Goal: Task Accomplishment & Management: Use online tool/utility

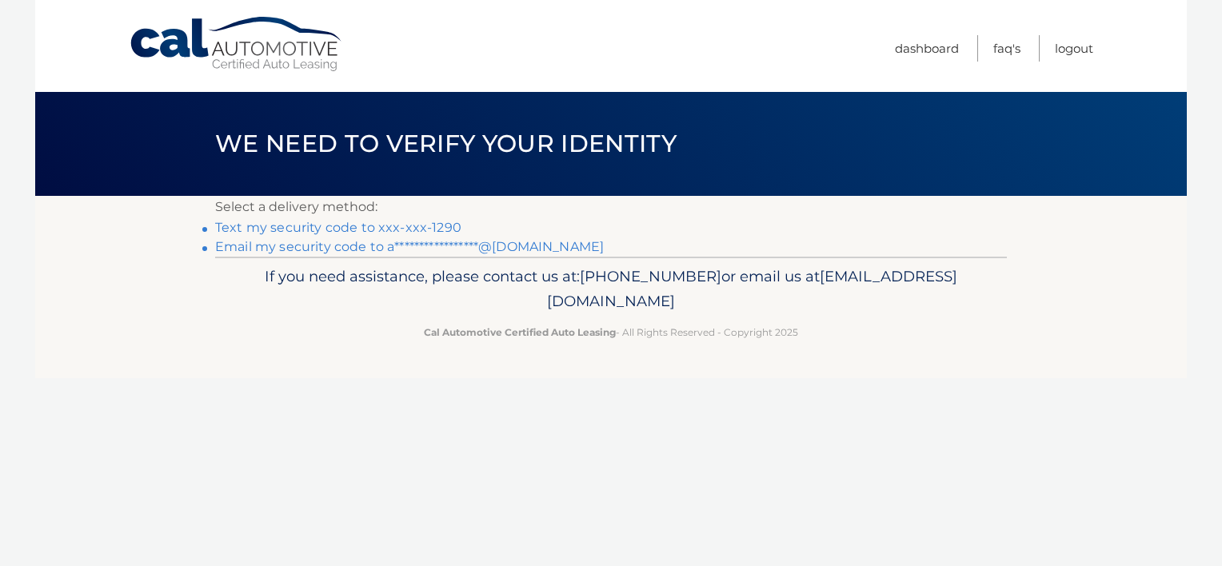
click at [402, 230] on link "Text my security code to xxx-xxx-1290" at bounding box center [338, 227] width 246 height 15
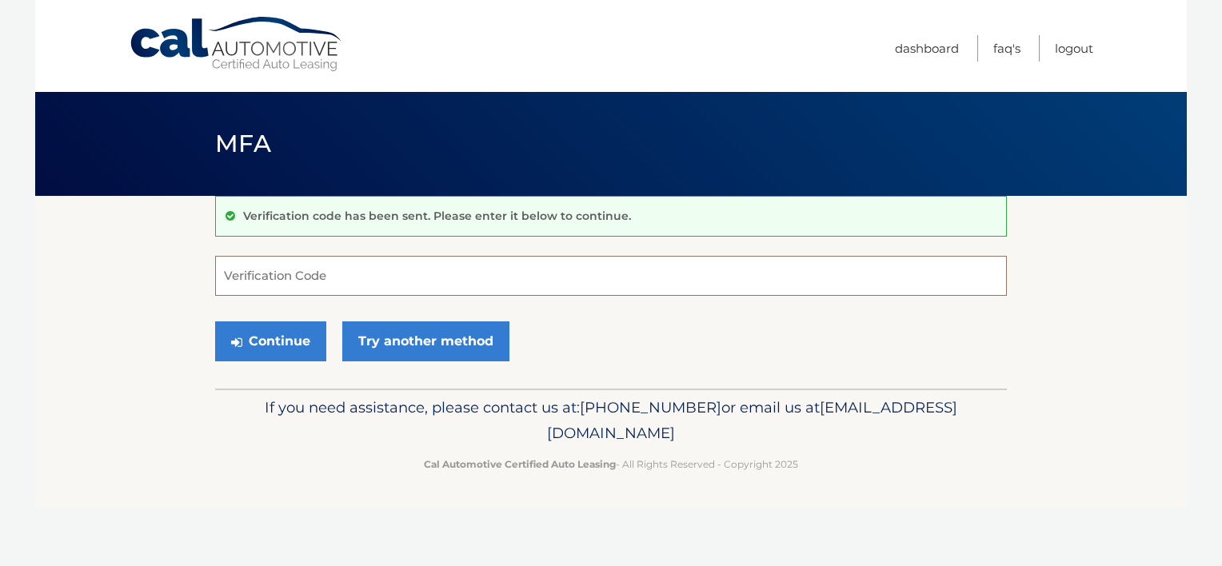
click at [254, 279] on input "Verification Code" at bounding box center [611, 276] width 792 height 40
type input "073515"
click at [270, 326] on button "Continue" at bounding box center [270, 342] width 111 height 40
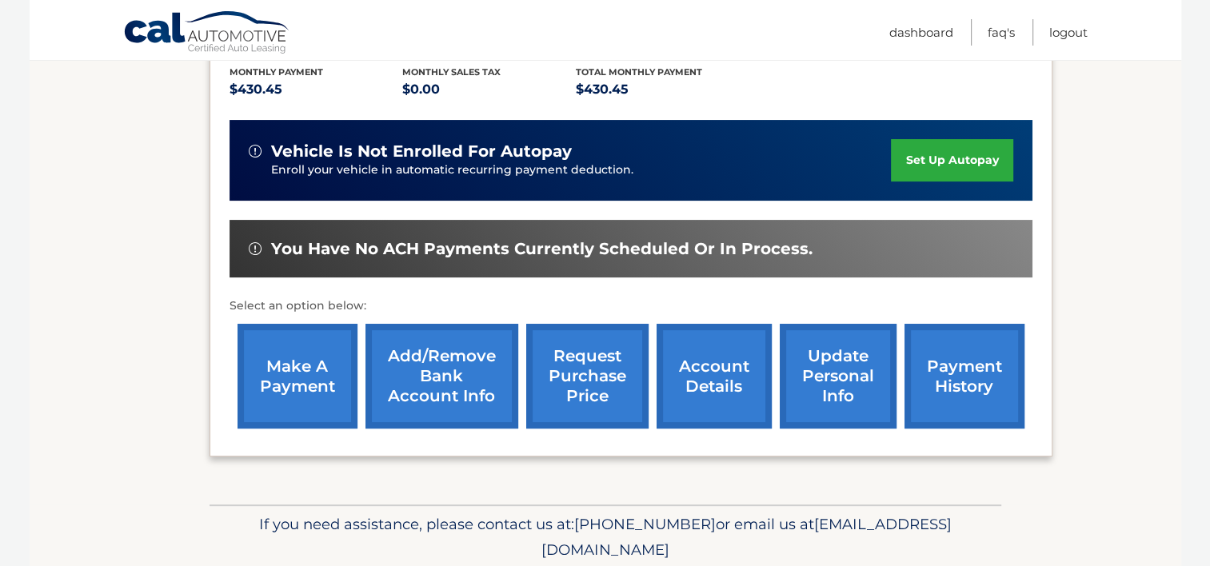
scroll to position [400, 0]
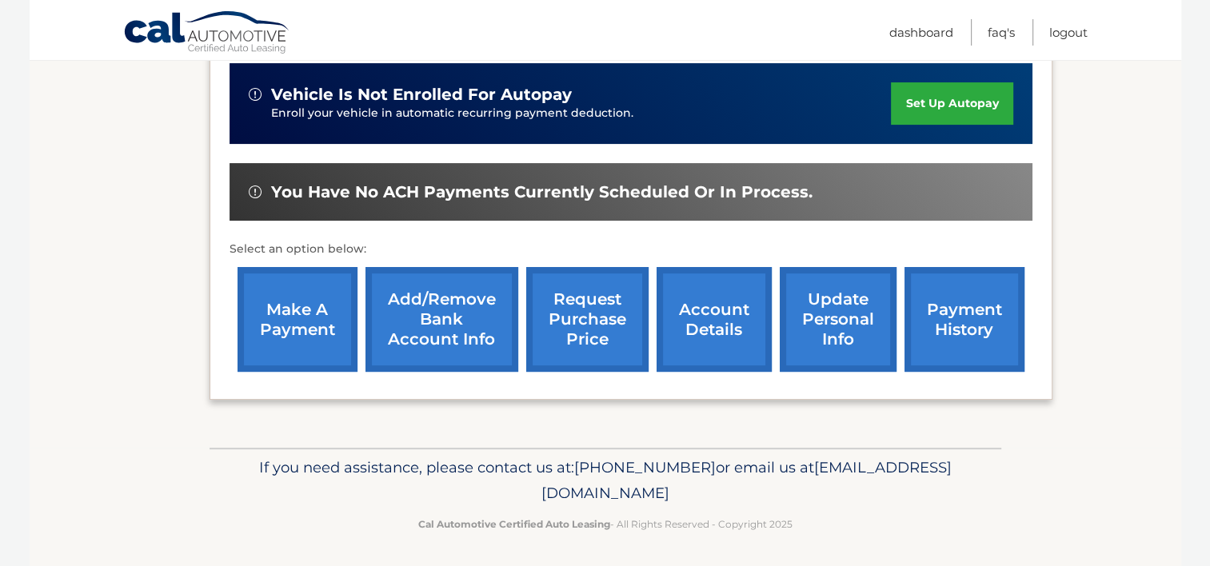
click at [302, 299] on link "make a payment" at bounding box center [298, 319] width 120 height 105
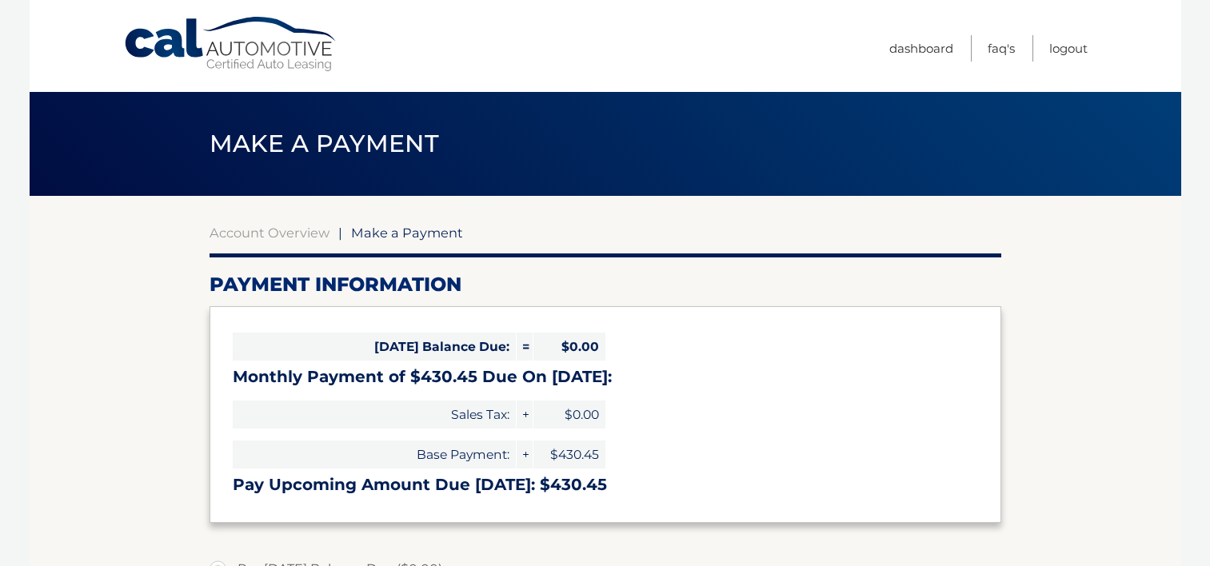
select select "NDhjN2Y1MmQtNjI3Mi00Y2YwLWJjNzItZDY2ODkwMDE1Nzkw"
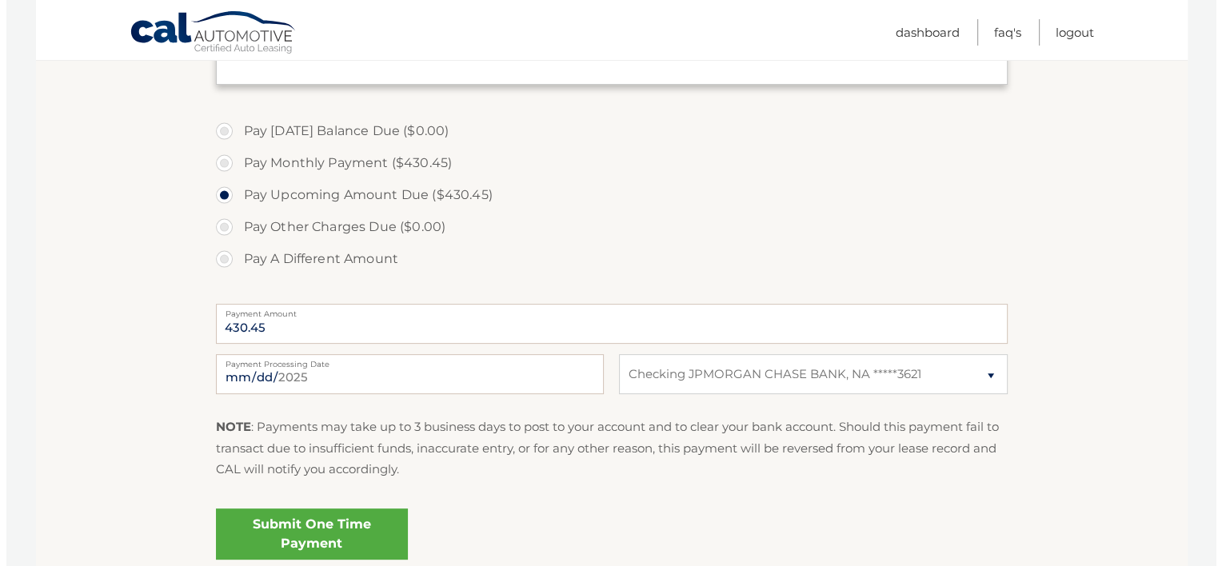
scroll to position [480, 0]
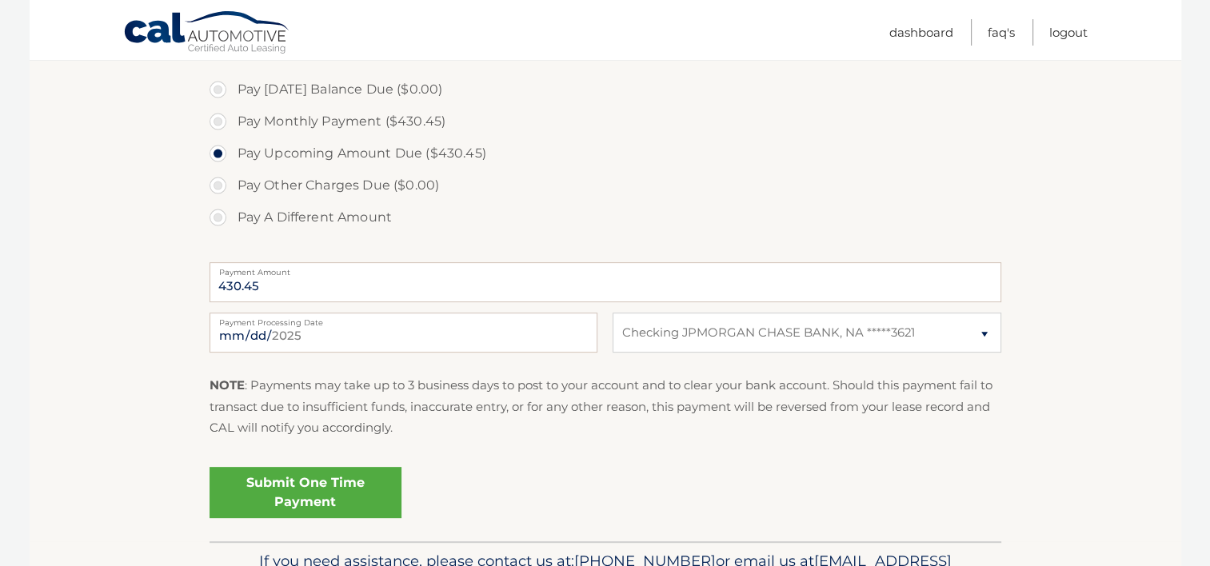
click at [278, 482] on link "Submit One Time Payment" at bounding box center [306, 492] width 192 height 51
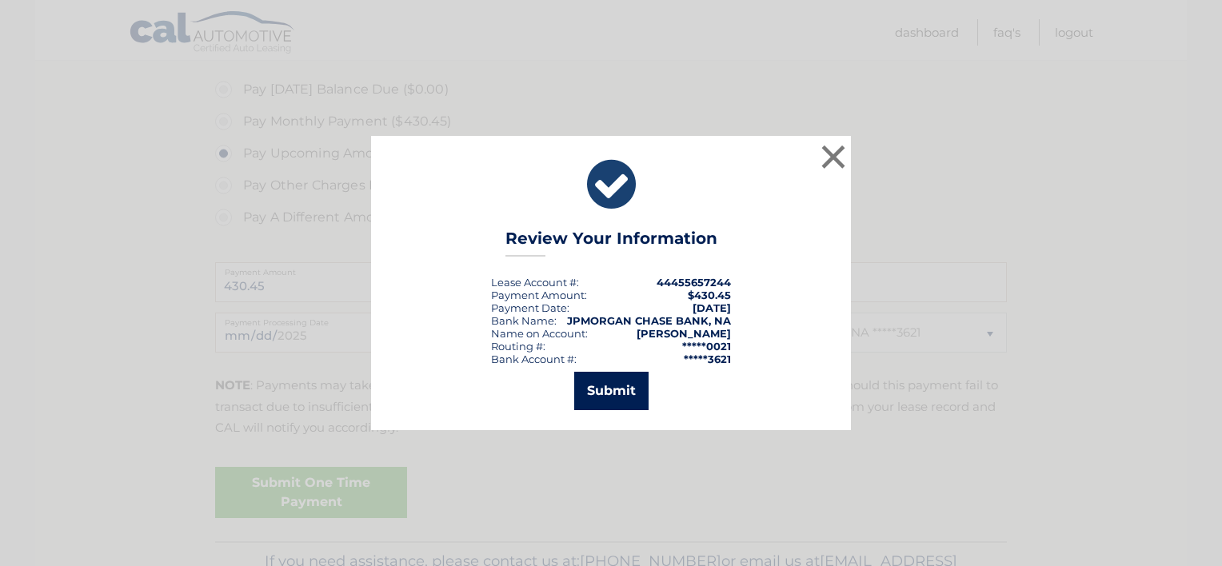
click at [594, 392] on button "Submit" at bounding box center [611, 391] width 74 height 38
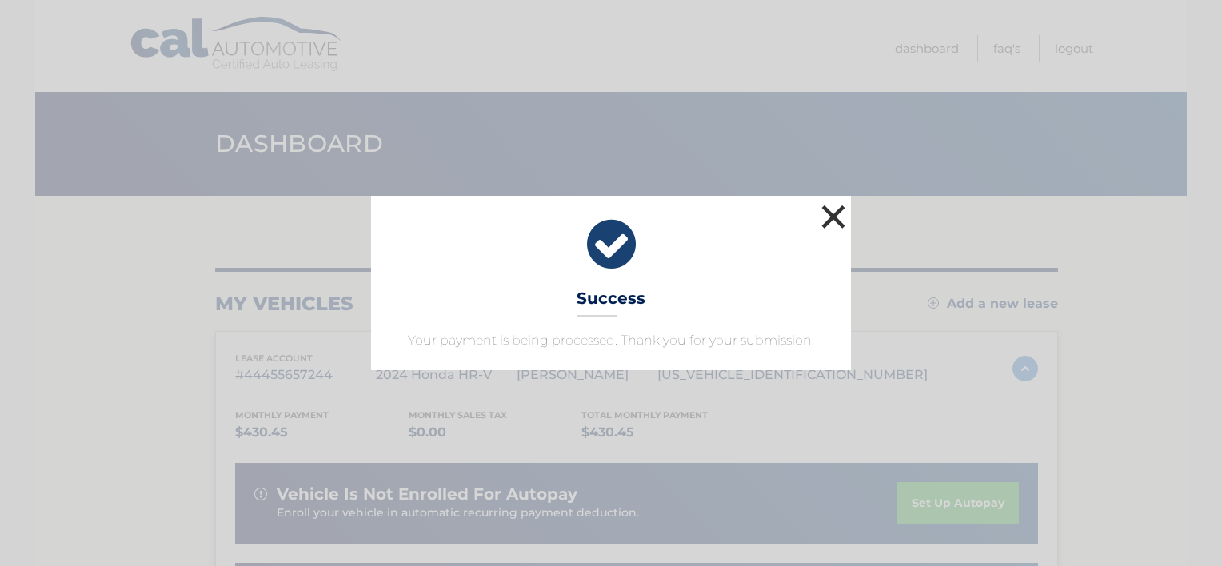
click at [842, 217] on button "×" at bounding box center [834, 217] width 32 height 32
